Goal: Navigation & Orientation: Go to known website

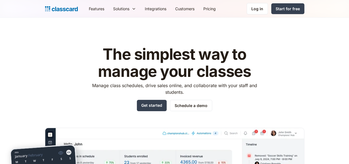
click at [263, 6] on div "Log in" at bounding box center [257, 9] width 12 height 6
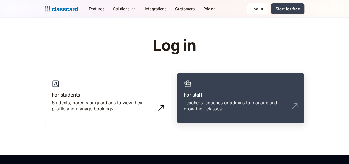
click at [225, 103] on div "Teachers, coaches or admins to manage and grow their classes" at bounding box center [235, 105] width 103 height 12
